Goal: Task Accomplishment & Management: Use online tool/utility

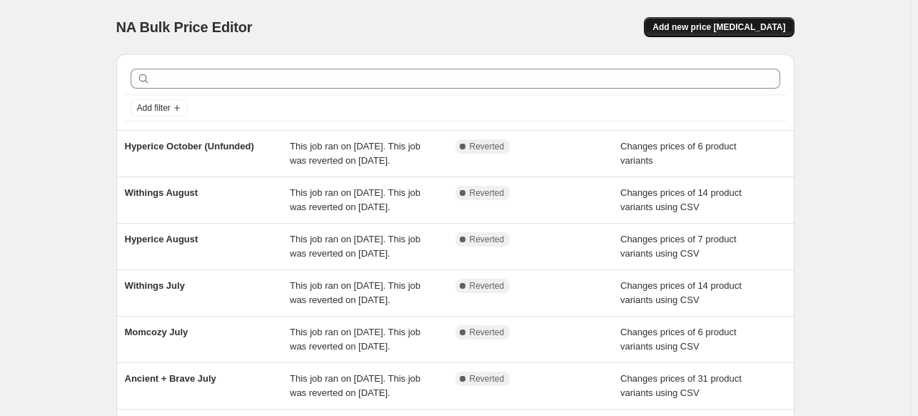
click at [752, 31] on span "Add new price [MEDICAL_DATA]" at bounding box center [719, 26] width 133 height 11
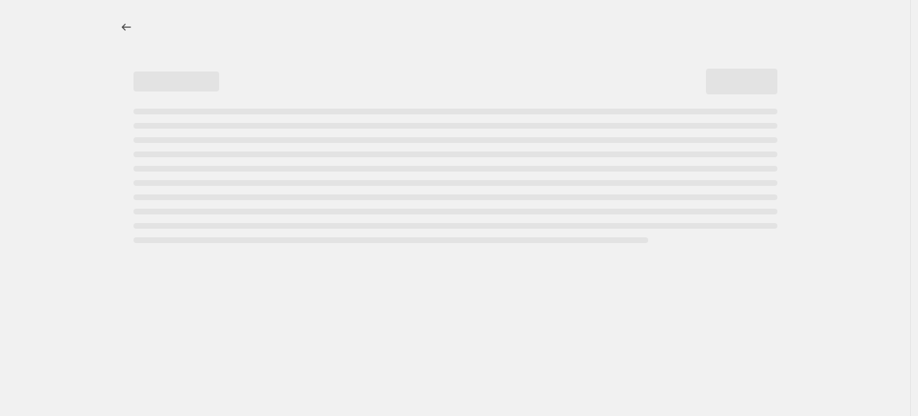
select select "percentage"
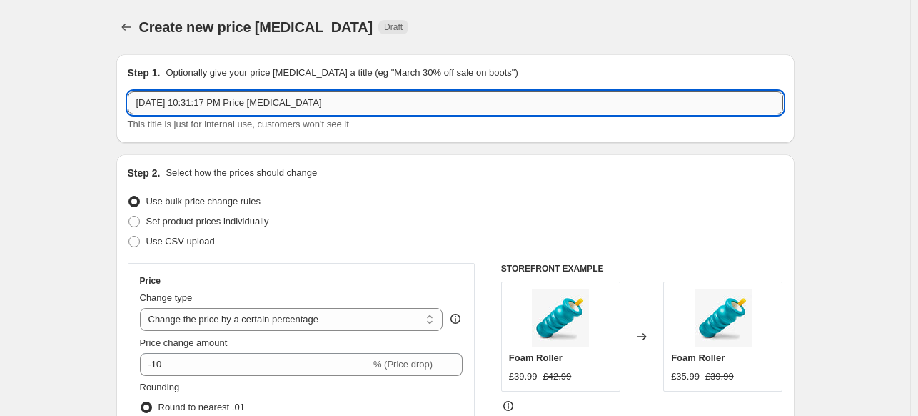
drag, startPoint x: 327, startPoint y: 104, endPoint x: 131, endPoint y: 105, distance: 196.4
click at [131, 105] on input "[DATE] 10:31:17 PM Price [MEDICAL_DATA]" at bounding box center [456, 102] width 656 height 23
type input "Form match Amazon"
click at [216, 222] on span "Set product prices individually" at bounding box center [207, 221] width 123 height 11
click at [129, 216] on input "Set product prices individually" at bounding box center [129, 216] width 1 height 1
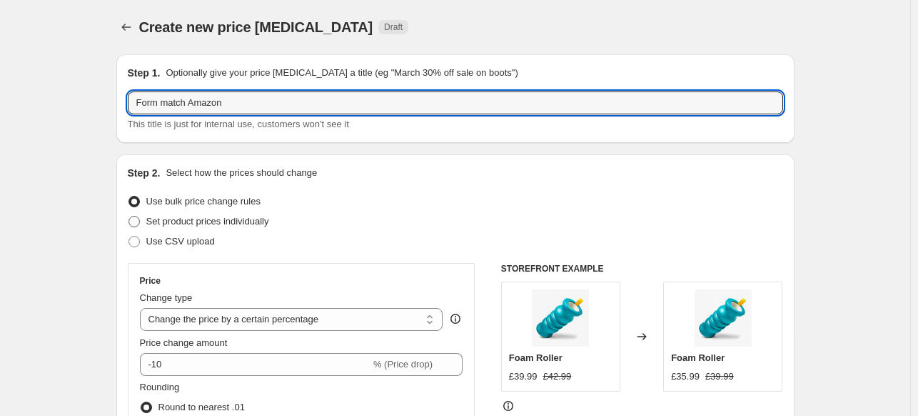
radio input "true"
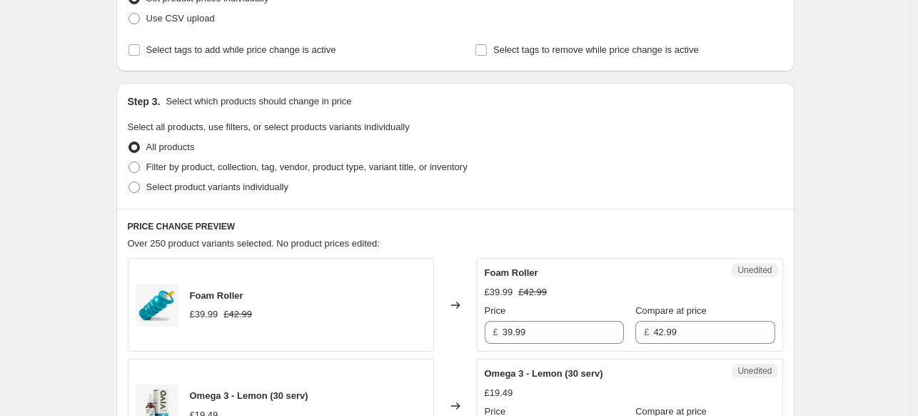
scroll to position [286, 0]
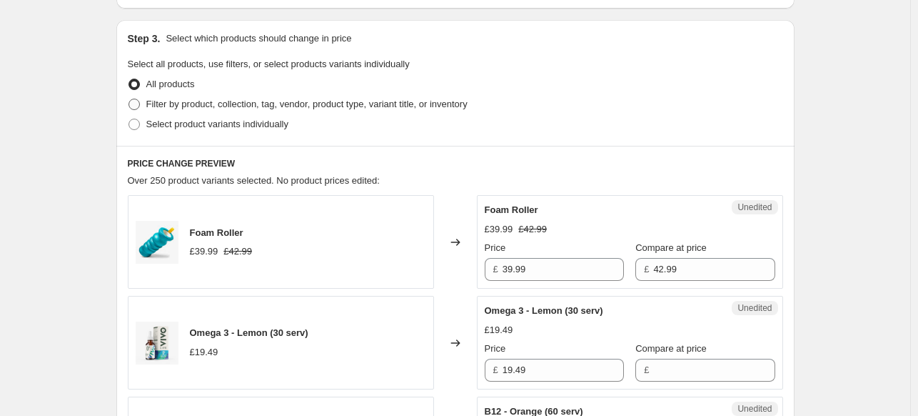
click at [181, 109] on span "Filter by product, collection, tag, vendor, product type, variant title, or inv…" at bounding box center [306, 104] width 321 height 11
click at [129, 99] on input "Filter by product, collection, tag, vendor, product type, variant title, or inv…" at bounding box center [129, 99] width 1 height 1
radio input "true"
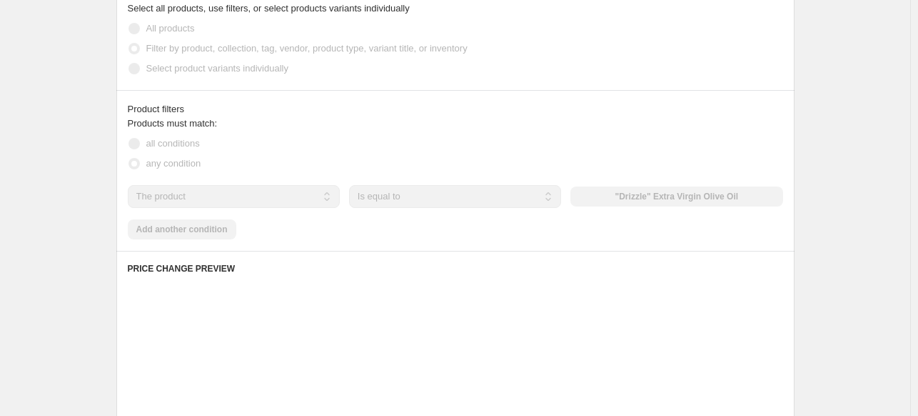
scroll to position [357, 0]
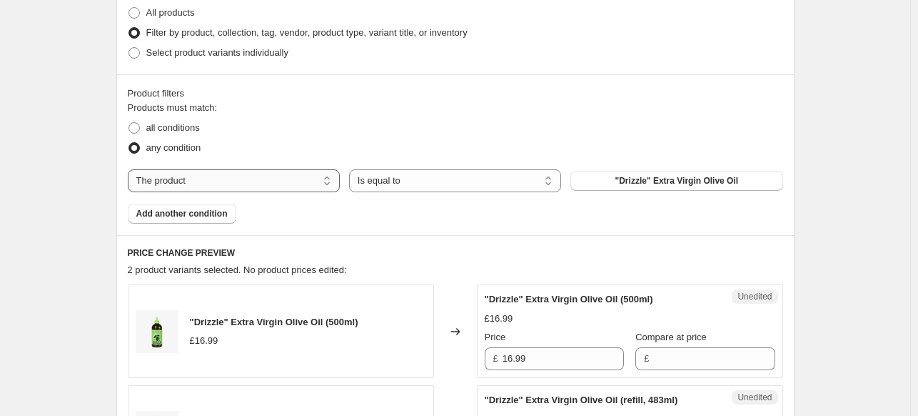
click at [280, 179] on select "The product The product's collection The product's tag The product's vendor The…" at bounding box center [234, 180] width 212 height 23
select select "vendor"
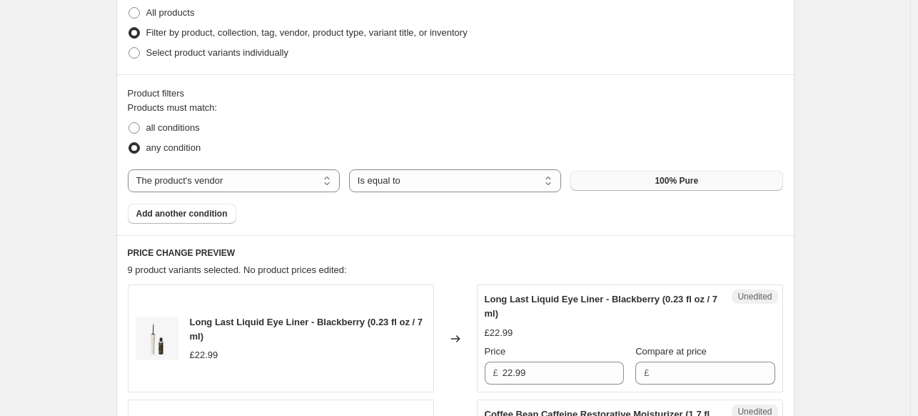
click at [640, 182] on button "100% Pure" at bounding box center [677, 181] width 212 height 20
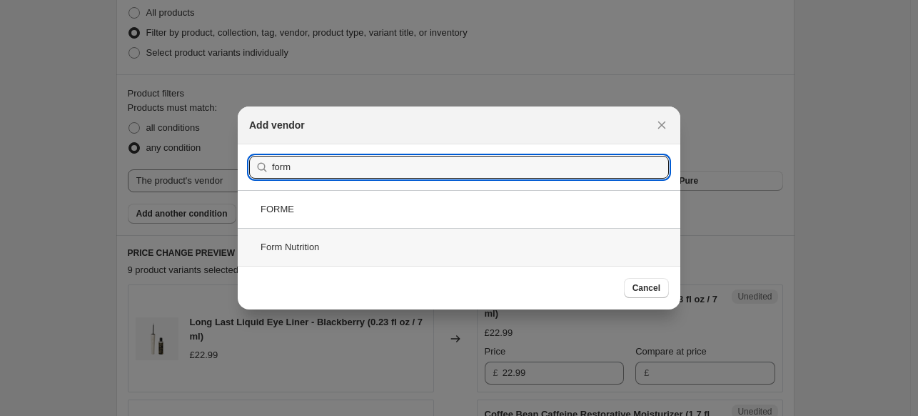
type input "form"
click at [291, 253] on div "Form Nutrition" at bounding box center [459, 247] width 443 height 38
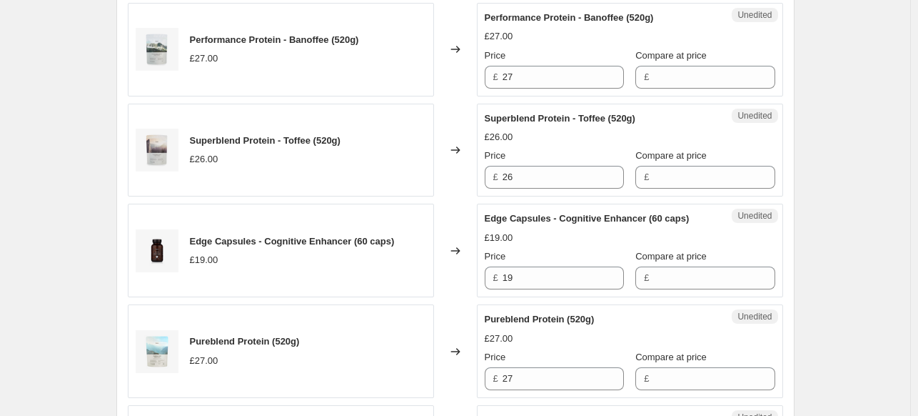
scroll to position [1428, 0]
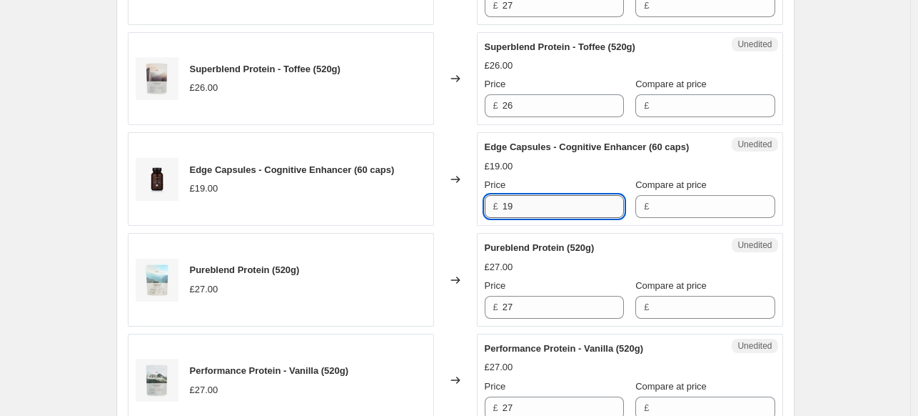
click at [514, 218] on input "19" at bounding box center [563, 206] width 121 height 23
paste input "6.15"
type input "16.15"
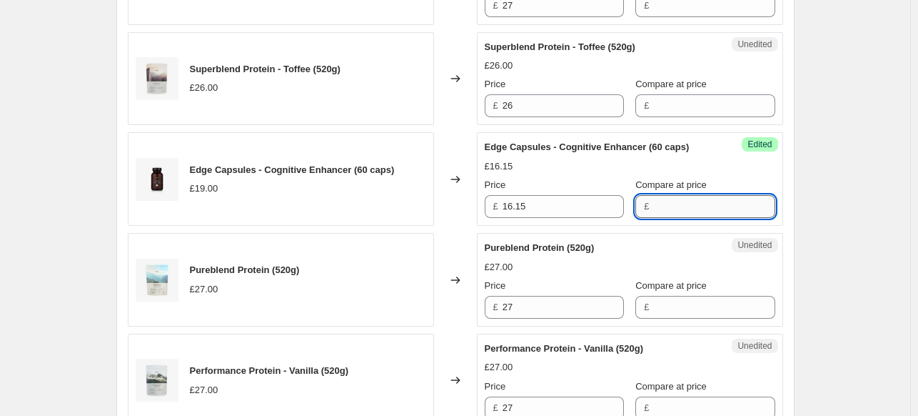
click at [670, 218] on input "Compare at price" at bounding box center [713, 206] width 121 height 23
type input "19"
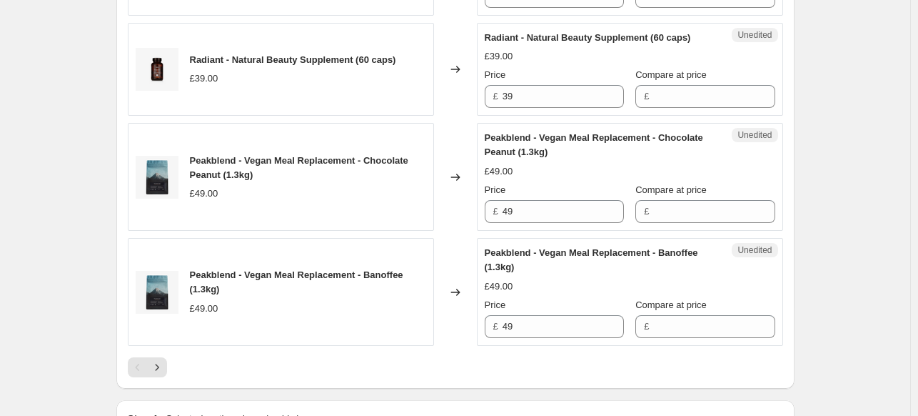
scroll to position [2428, 0]
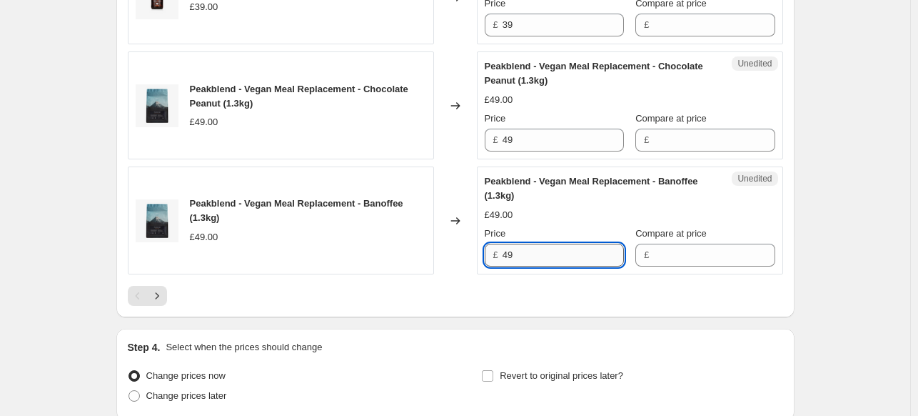
click at [574, 266] on input "49" at bounding box center [563, 255] width 121 height 23
paste input "1.65"
type input "41.65"
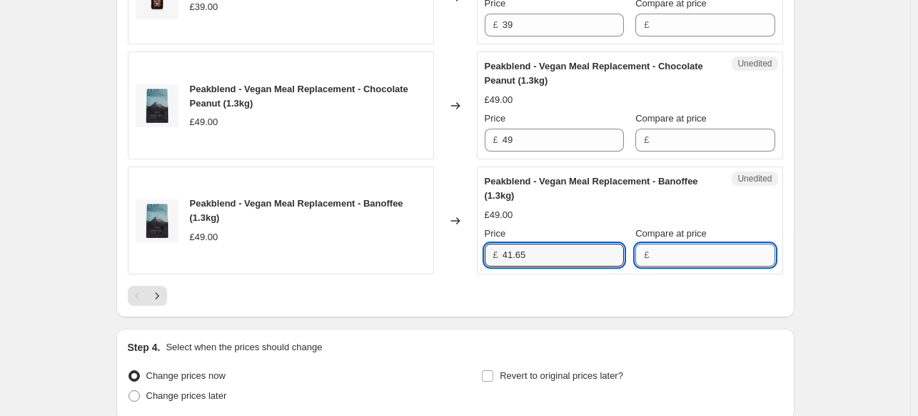
click at [671, 266] on input "Compare at price" at bounding box center [713, 255] width 121 height 23
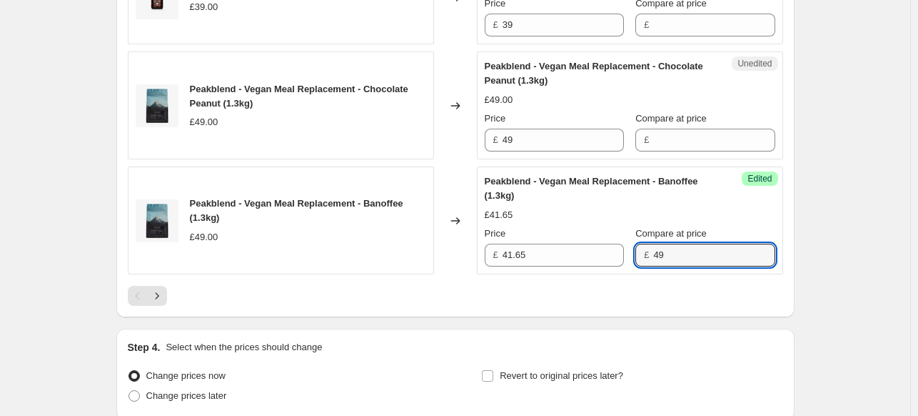
type input "49"
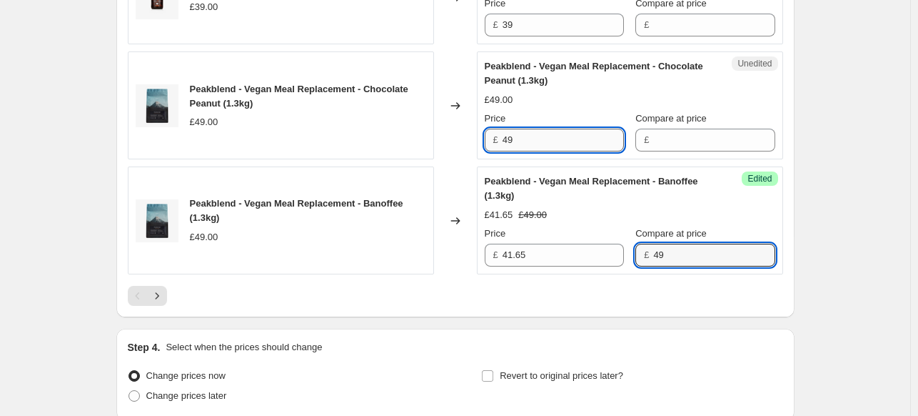
click at [518, 151] on input "49" at bounding box center [563, 140] width 121 height 23
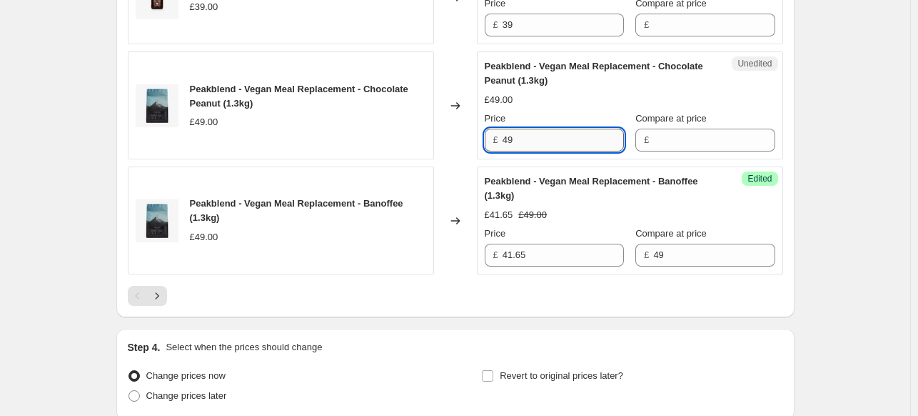
click at [518, 151] on input "49" at bounding box center [563, 140] width 121 height 23
paste input "1.65"
type input "41.65"
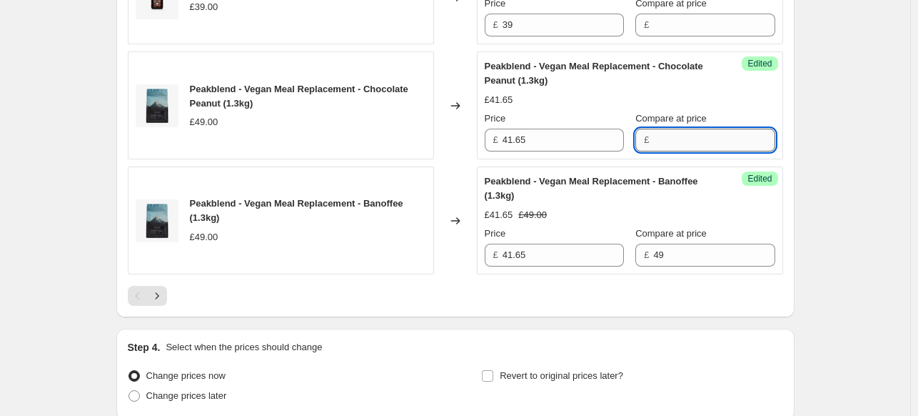
click at [682, 151] on input "Compare at price" at bounding box center [713, 140] width 121 height 23
type input "49"
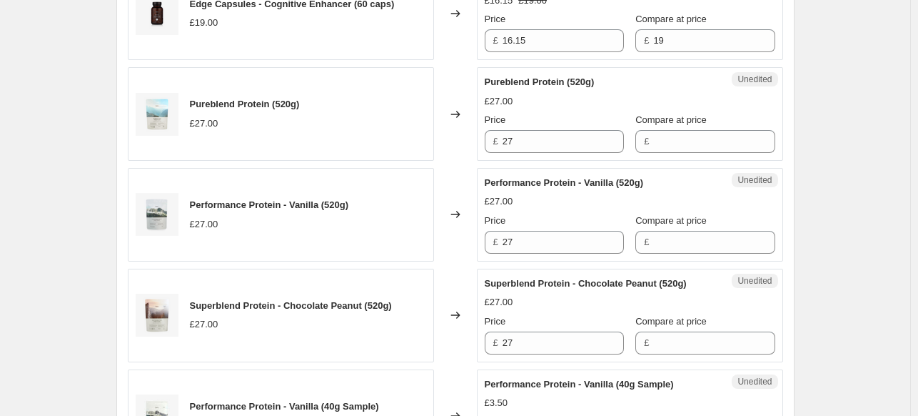
scroll to position [1571, 0]
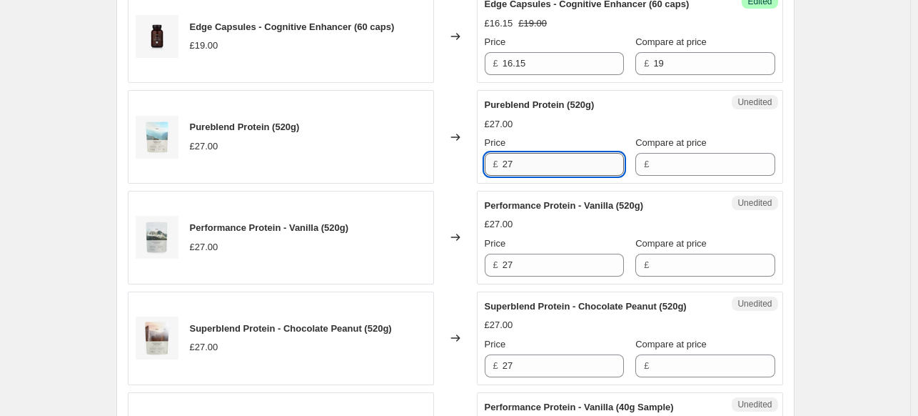
click at [506, 176] on input "27" at bounding box center [563, 164] width 121 height 23
paste input "2.10"
type input "22.10"
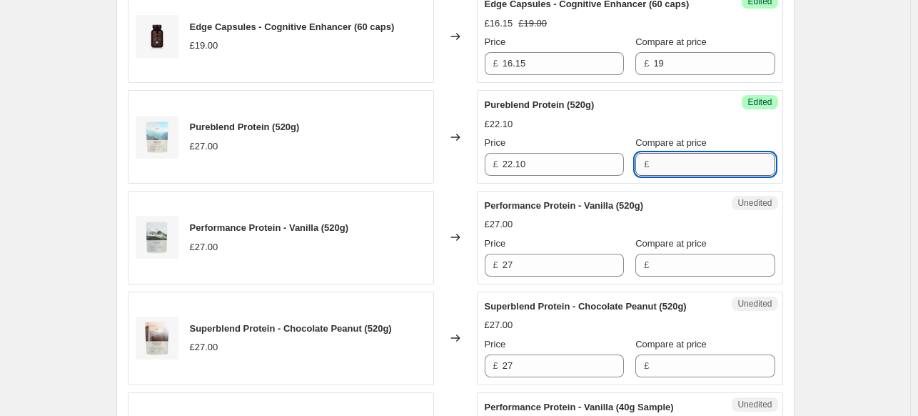
click at [668, 176] on input "Compare at price" at bounding box center [713, 164] width 121 height 23
type input "27"
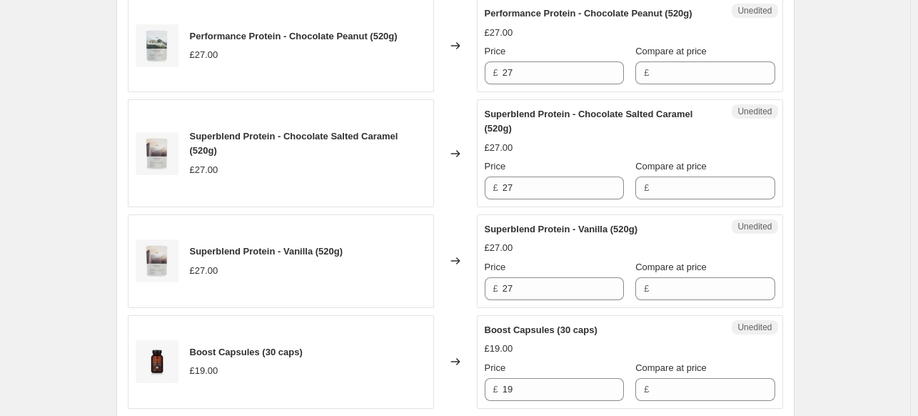
scroll to position [571, 0]
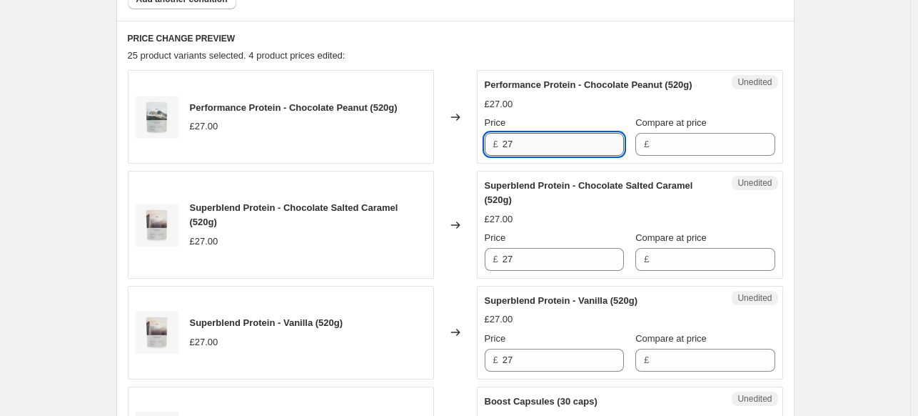
click at [507, 156] on input "27" at bounding box center [563, 144] width 121 height 23
paste input "2.10"
type input "22.10"
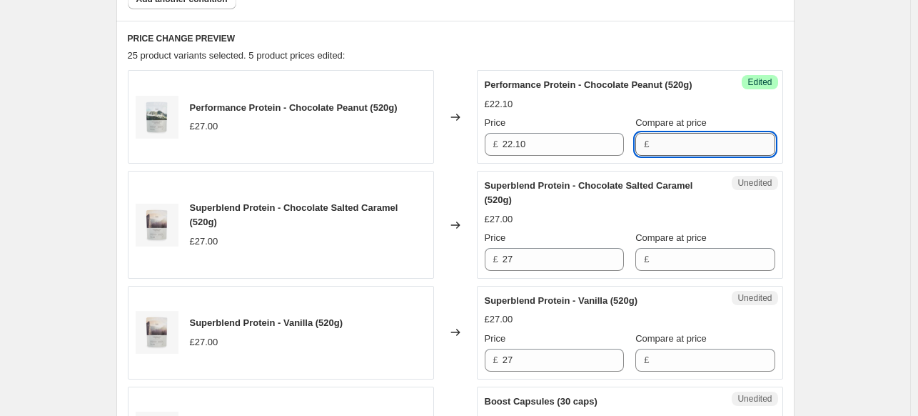
click at [653, 156] on input "Compare at price" at bounding box center [713, 144] width 121 height 23
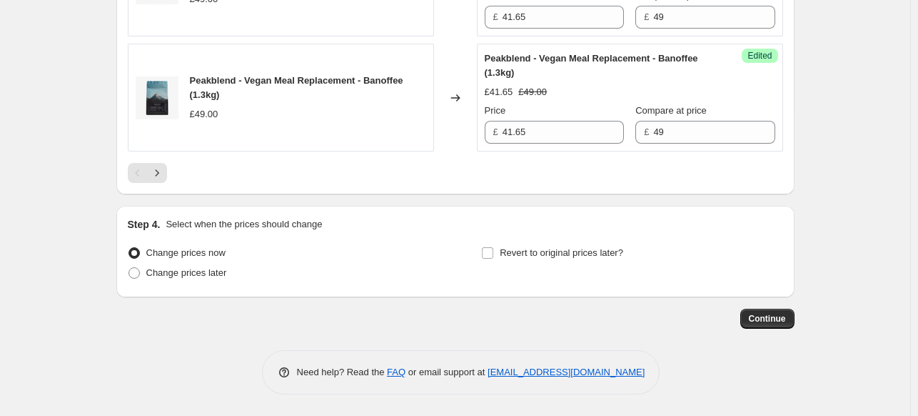
scroll to position [2587, 0]
type input "27"
click at [550, 266] on div "Revert to original prices later?" at bounding box center [631, 264] width 301 height 43
click at [544, 252] on span "Revert to original prices later?" at bounding box center [562, 252] width 124 height 11
click at [493, 252] on input "Revert to original prices later?" at bounding box center [487, 252] width 11 height 11
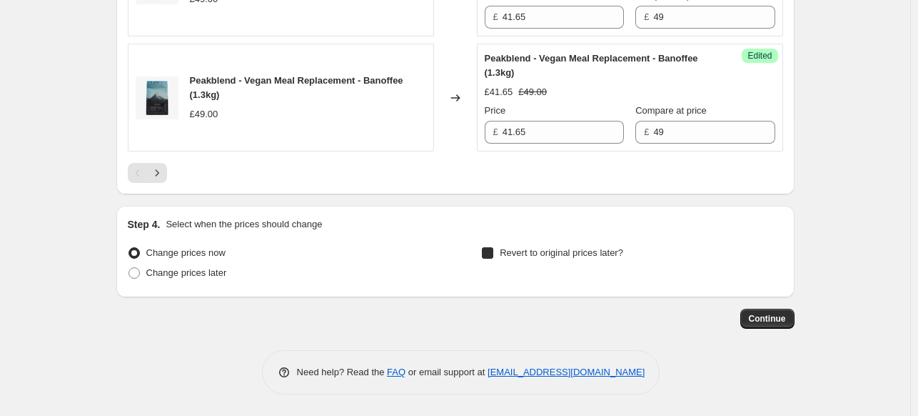
checkbox input "true"
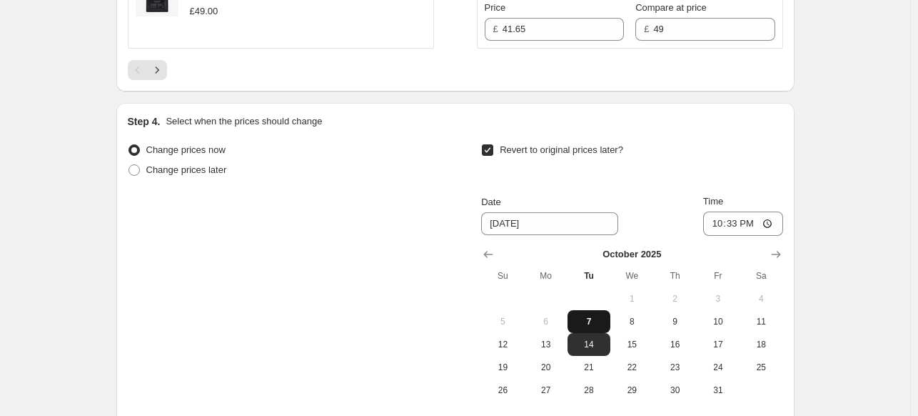
scroll to position [2730, 0]
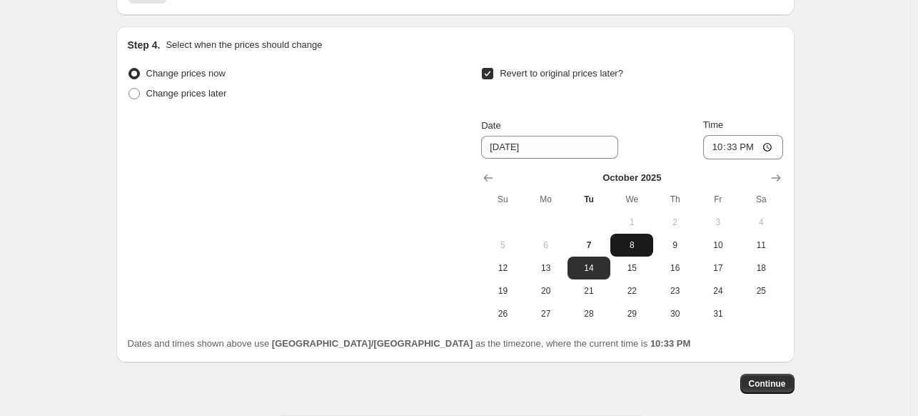
click at [631, 251] on span "8" at bounding box center [631, 244] width 31 height 11
type input "[DATE]"
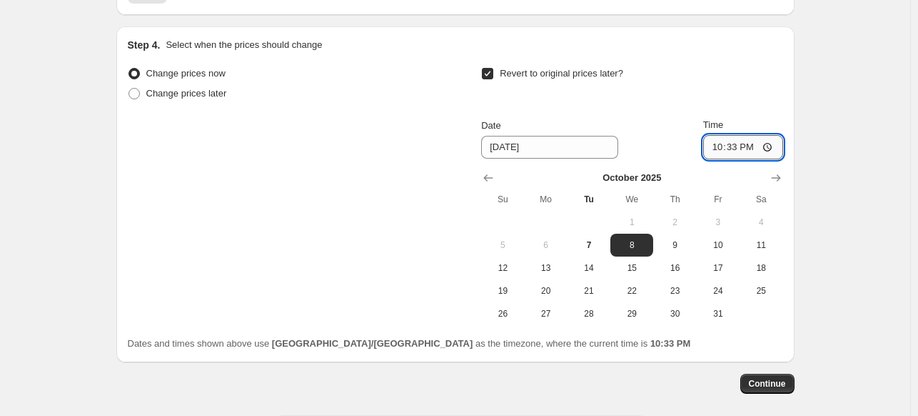
click at [732, 159] on input "22:33" at bounding box center [743, 147] width 80 height 24
click at [722, 159] on input "22:33" at bounding box center [743, 147] width 80 height 24
type input "07:00"
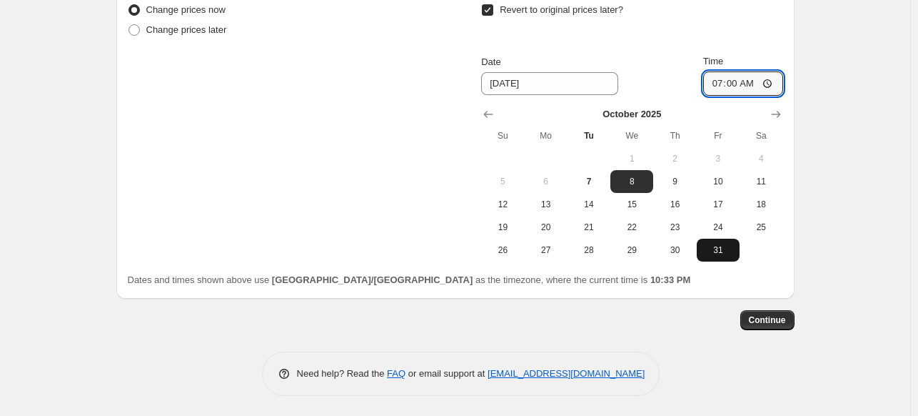
scroll to position [2832, 0]
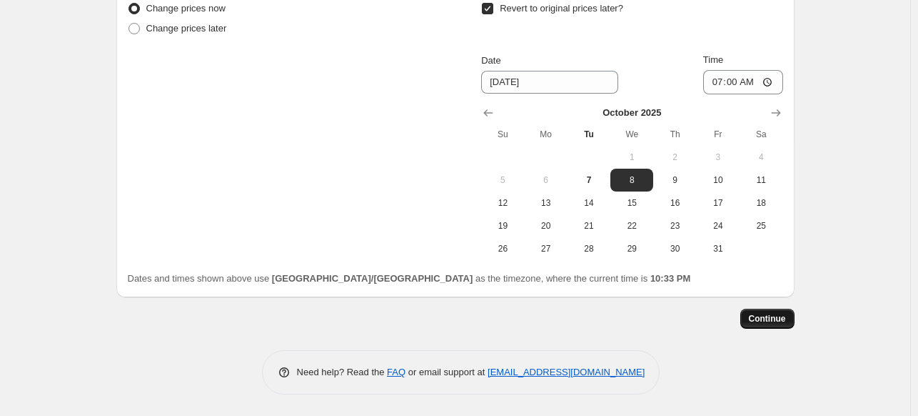
click at [774, 321] on span "Continue" at bounding box center [767, 318] width 37 height 11
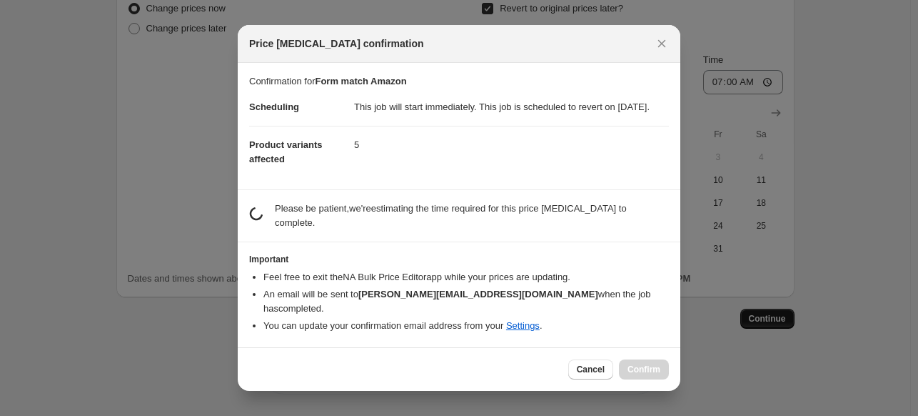
scroll to position [0, 0]
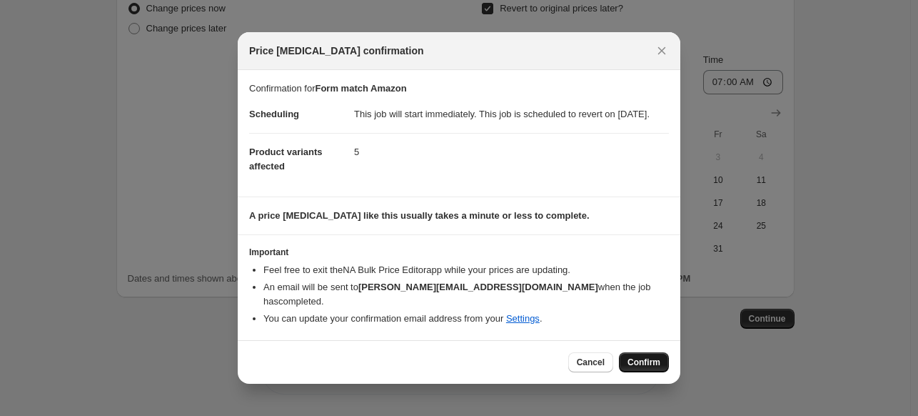
click at [630, 359] on span "Confirm" at bounding box center [644, 361] width 33 height 11
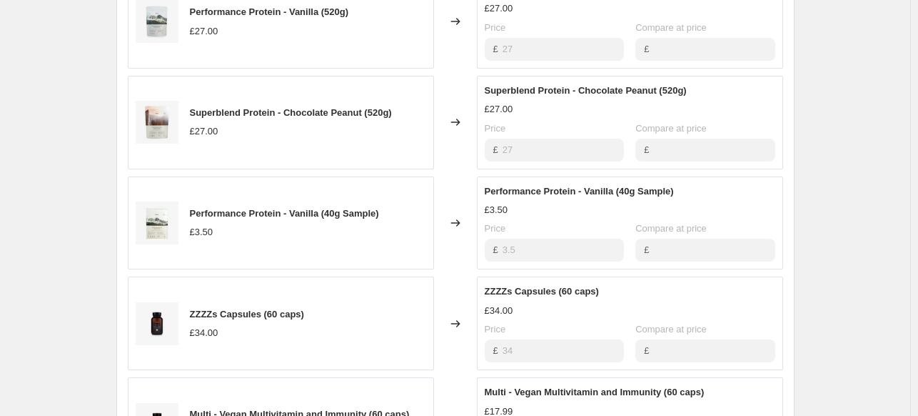
scroll to position [1838, 0]
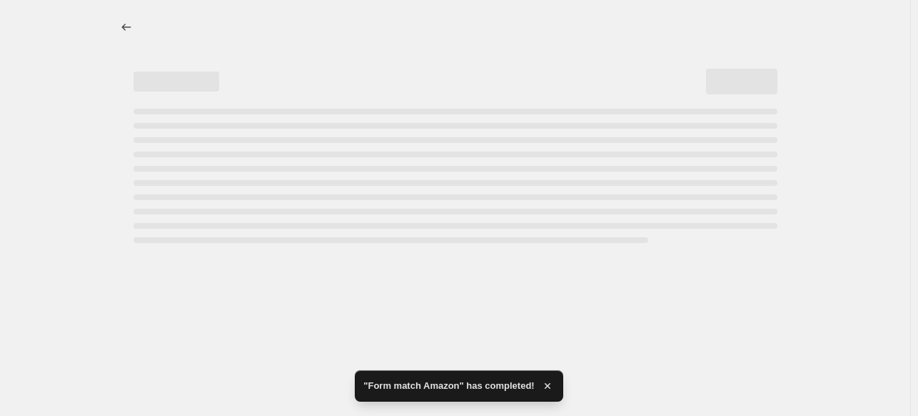
select select "vendor"
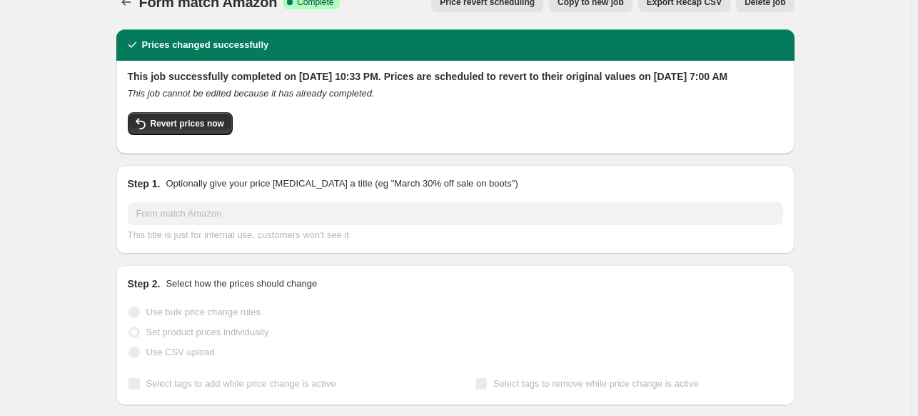
scroll to position [0, 0]
